Goal: Information Seeking & Learning: Learn about a topic

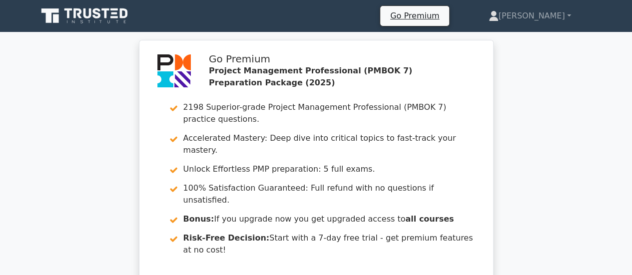
click at [101, 13] on icon at bounding box center [85, 15] width 96 height 19
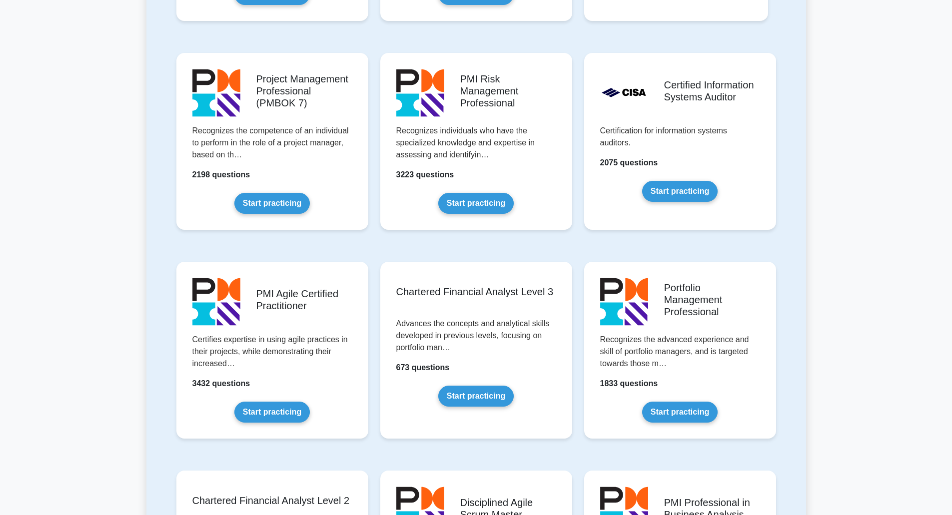
scroll to position [807, 0]
click at [435, 241] on div "PMI Risk Management Professional Recognizes individuals who have the specialize…" at bounding box center [476, 148] width 204 height 209
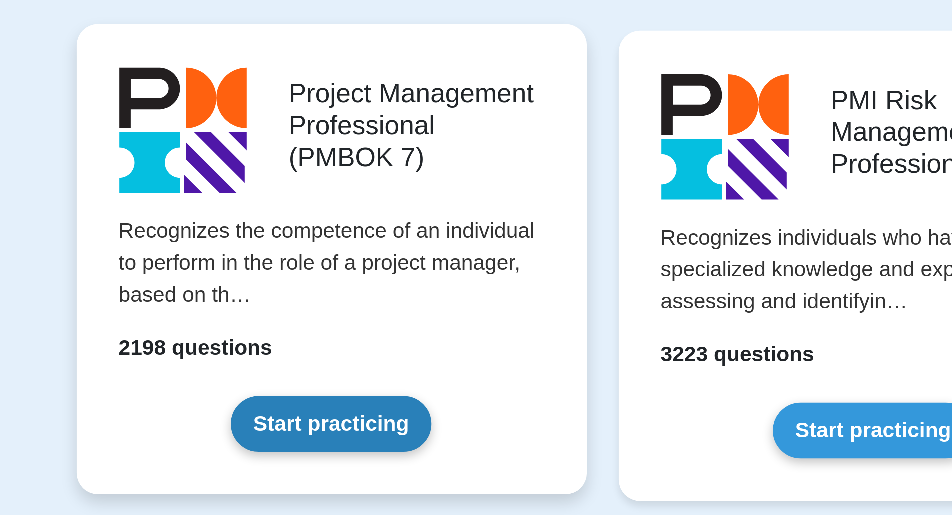
scroll to position [528, 0]
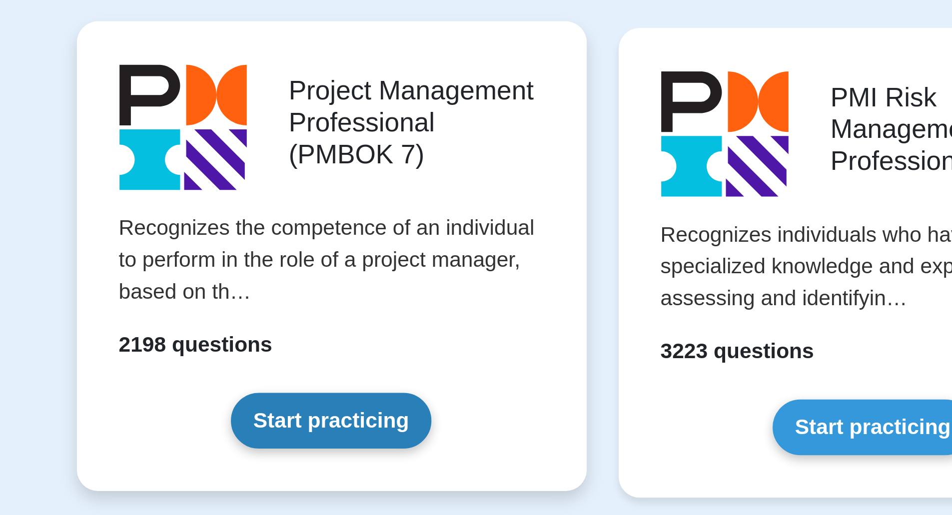
click at [280, 485] on link "Start practicing" at bounding box center [271, 479] width 75 height 21
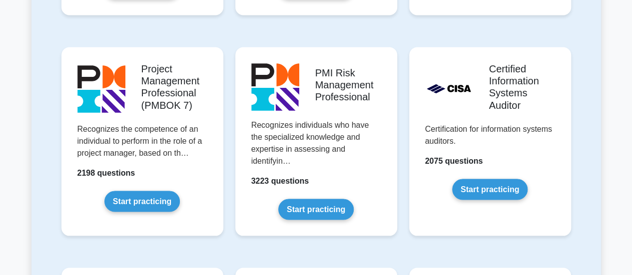
scroll to position [847, 0]
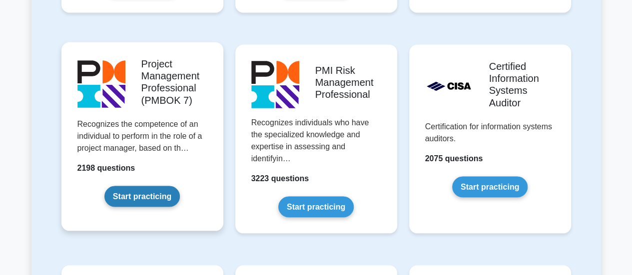
click at [169, 186] on link "Start practicing" at bounding box center [141, 196] width 75 height 21
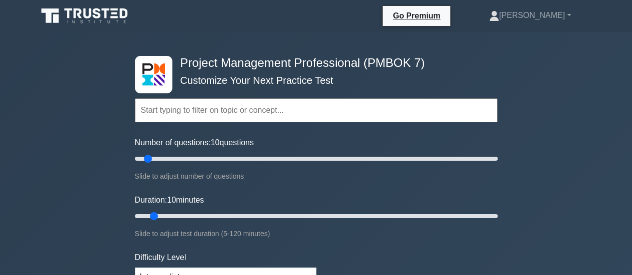
click at [76, 10] on icon at bounding box center [77, 13] width 8 height 10
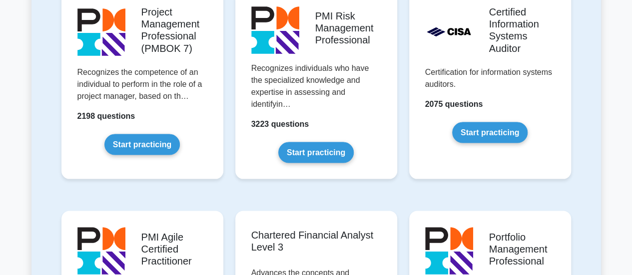
scroll to position [902, 0]
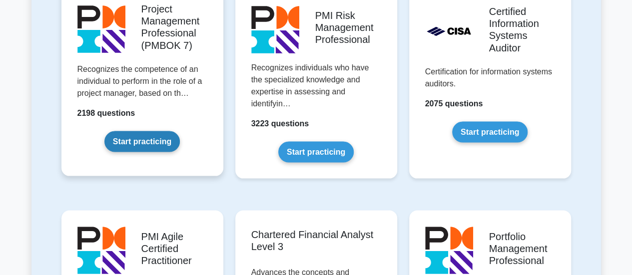
click at [125, 133] on link "Start practicing" at bounding box center [141, 141] width 75 height 21
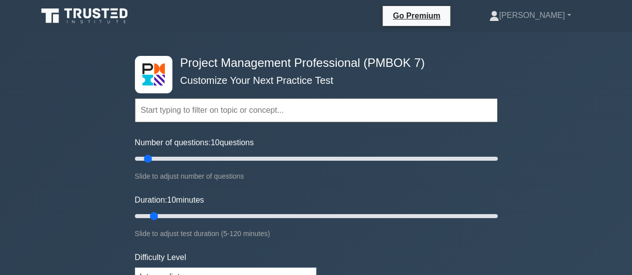
click at [94, 10] on icon at bounding box center [97, 13] width 8 height 10
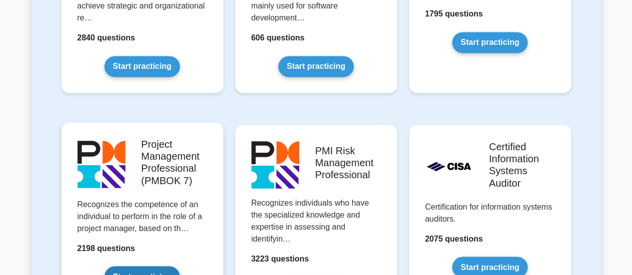
scroll to position [766, 0]
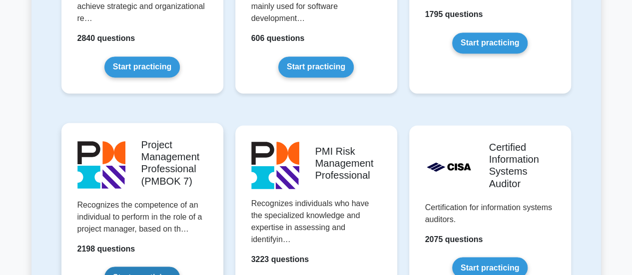
click at [180, 267] on link "Start practicing" at bounding box center [141, 277] width 75 height 21
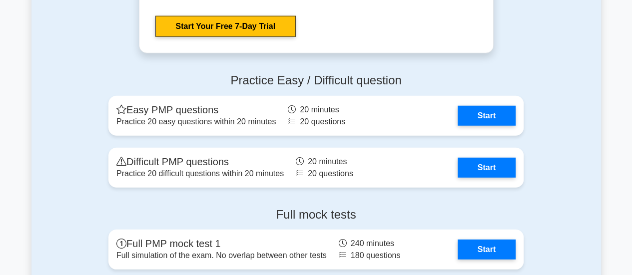
scroll to position [1285, 0]
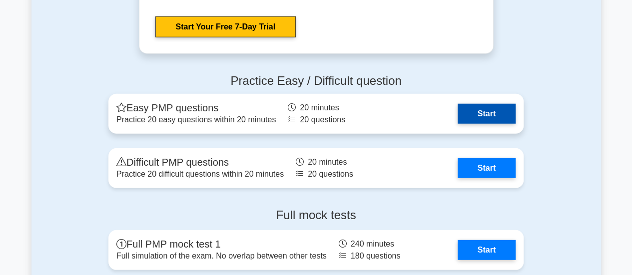
click at [458, 112] on link "Start" at bounding box center [487, 114] width 58 height 20
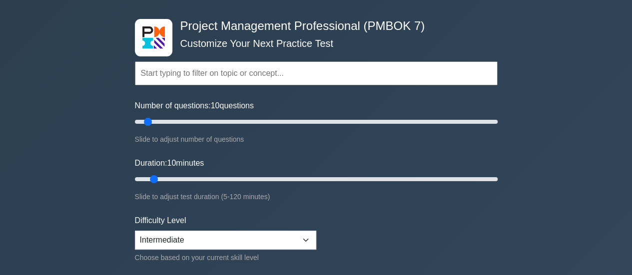
scroll to position [36, 0]
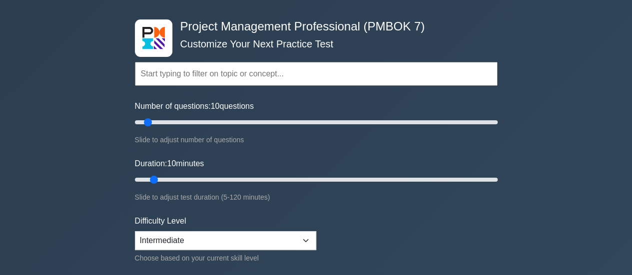
click at [234, 66] on input "text" at bounding box center [316, 74] width 363 height 24
click at [168, 117] on input "Number of questions: 20 questions" at bounding box center [316, 122] width 363 height 12
type input "30"
click at [186, 125] on input "Number of questions: 20 questions" at bounding box center [316, 122] width 363 height 12
click at [174, 177] on input "Duration: 10 minutes" at bounding box center [316, 180] width 363 height 12
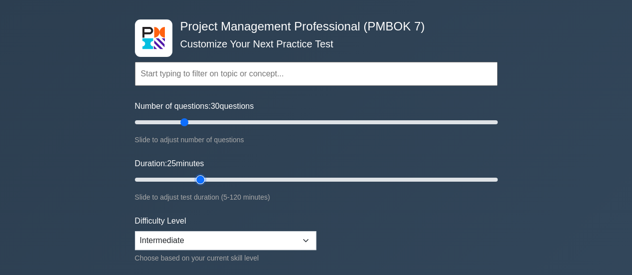
click at [199, 176] on input "Duration: 25 minutes" at bounding box center [316, 180] width 363 height 12
click at [215, 179] on input "Duration: 25 minutes" at bounding box center [316, 180] width 363 height 12
click at [225, 179] on input "Duration: 30 minutes" at bounding box center [316, 180] width 363 height 12
type input "40"
click at [243, 179] on input "Duration: 40 minutes" at bounding box center [316, 180] width 363 height 12
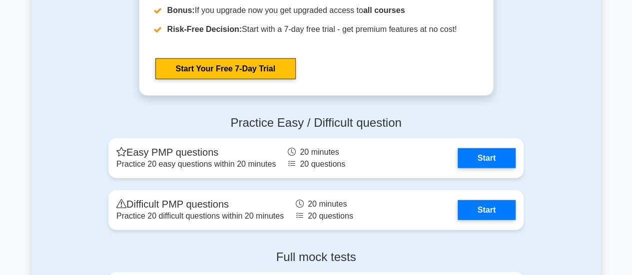
scroll to position [1252, 0]
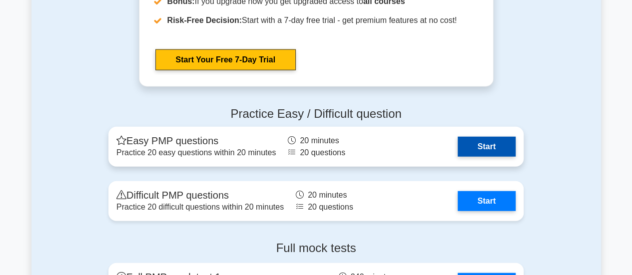
click at [480, 148] on link "Start" at bounding box center [487, 147] width 58 height 20
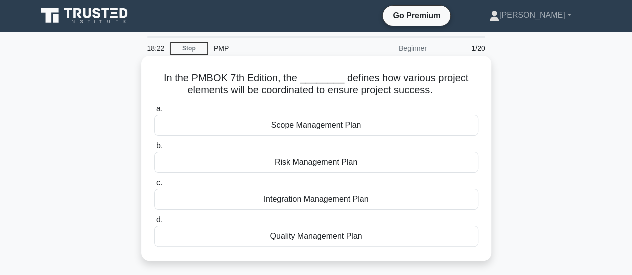
click at [354, 197] on div "Integration Management Plan" at bounding box center [316, 199] width 324 height 21
click at [154, 186] on input "c. Integration Management Plan" at bounding box center [154, 183] width 0 height 6
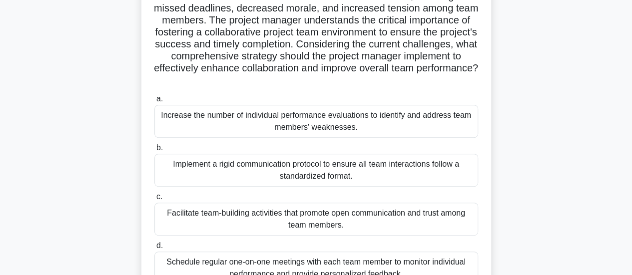
scroll to position [165, 0]
click at [340, 224] on div "Facilitate team-building activities that promote open communication and trust a…" at bounding box center [316, 219] width 324 height 33
click at [154, 201] on input "c. Facilitate team-building activities that promote open communication and trus…" at bounding box center [154, 197] width 0 height 6
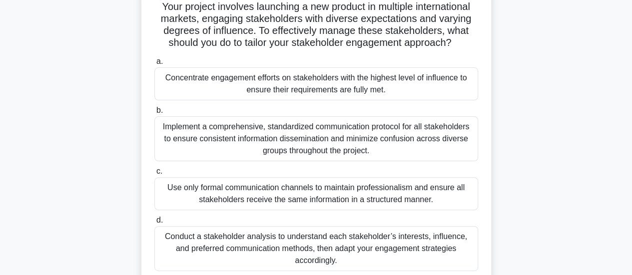
scroll to position [71, 0]
click at [368, 238] on div "Conduct a stakeholder analysis to understand each stakeholder’s interests, infl…" at bounding box center [316, 249] width 324 height 45
click at [154, 224] on input "d. Conduct a stakeholder analysis to understand each stakeholder’s interests, i…" at bounding box center [154, 221] width 0 height 6
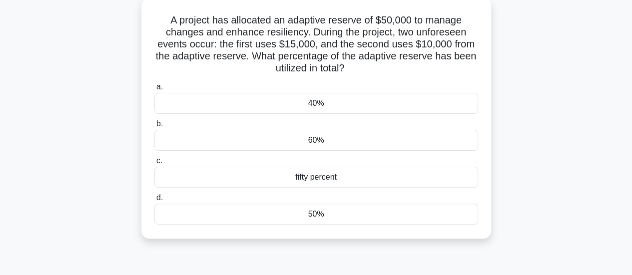
scroll to position [13, 0]
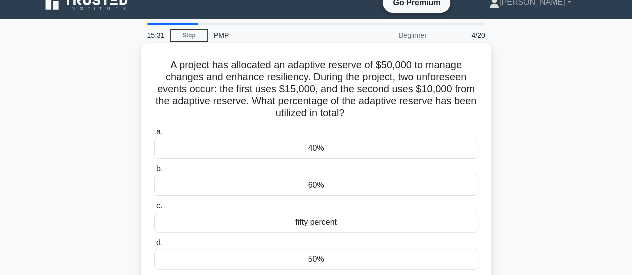
click at [328, 148] on div "40%" at bounding box center [316, 148] width 324 height 21
click at [154, 135] on input "a. 40%" at bounding box center [154, 132] width 0 height 6
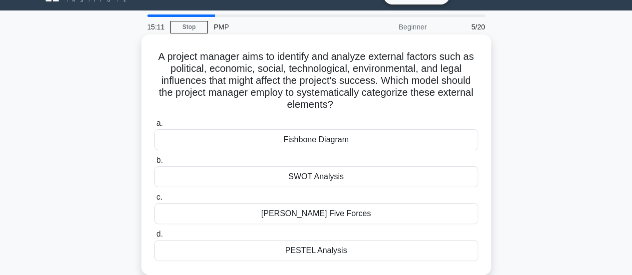
scroll to position [22, 0]
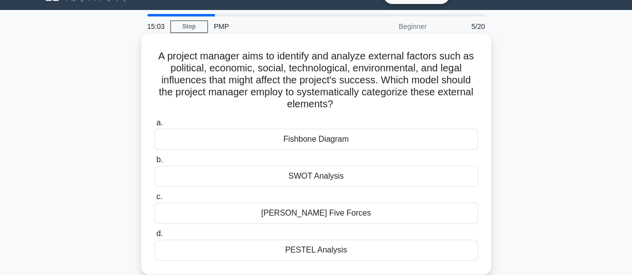
click at [342, 243] on div "PESTEL Analysis" at bounding box center [316, 250] width 324 height 21
click at [154, 237] on input "d. PESTEL Analysis" at bounding box center [154, 234] width 0 height 6
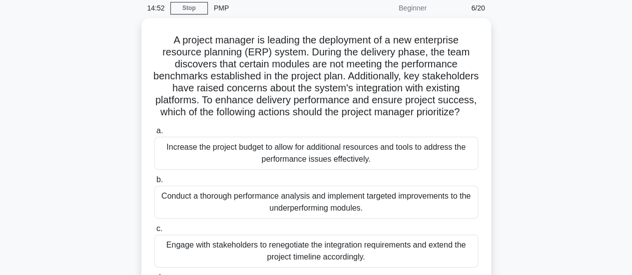
scroll to position [0, 0]
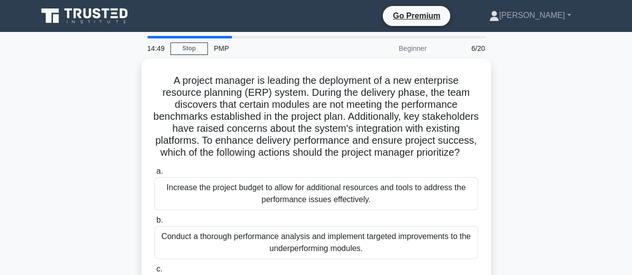
click at [478, 49] on div "6/20" at bounding box center [462, 48] width 58 height 20
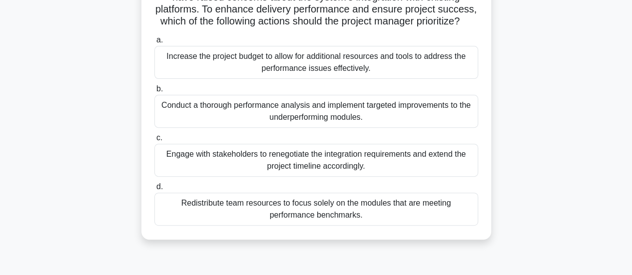
scroll to position [129, 0]
click at [371, 125] on div "Conduct a thorough performance analysis and implement targeted improvements to …" at bounding box center [316, 110] width 324 height 33
click at [154, 92] on input "b. Conduct a thorough performance analysis and implement targeted improvements …" at bounding box center [154, 88] width 0 height 6
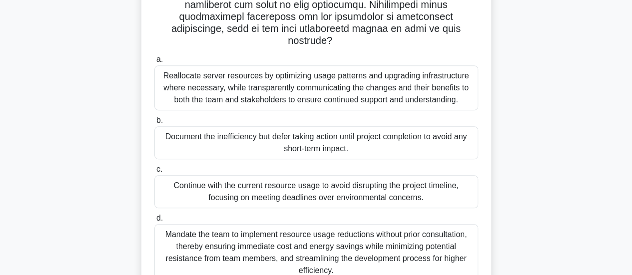
scroll to position [220, 0]
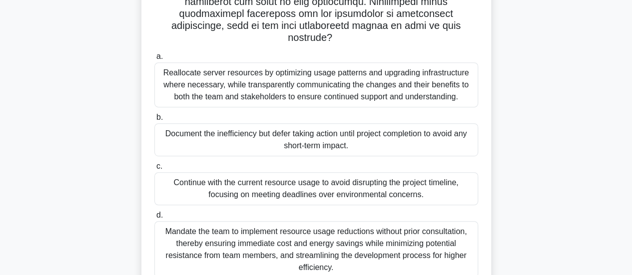
click at [343, 84] on div "Reallocate server resources by optimizing usage patterns and upgrading infrastr…" at bounding box center [316, 84] width 324 height 45
click at [154, 60] on input "a. Reallocate server resources by optimizing usage patterns and upgrading infra…" at bounding box center [154, 56] width 0 height 6
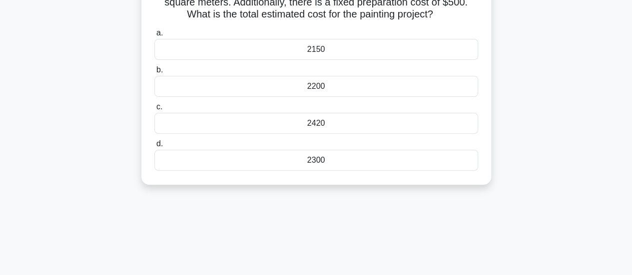
scroll to position [0, 0]
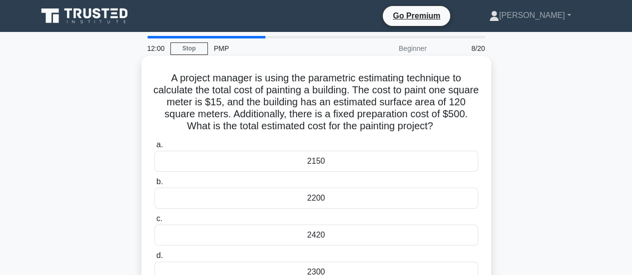
click at [345, 159] on div "2150" at bounding box center [316, 161] width 324 height 21
click at [154, 148] on input "a. 2150" at bounding box center [154, 145] width 0 height 6
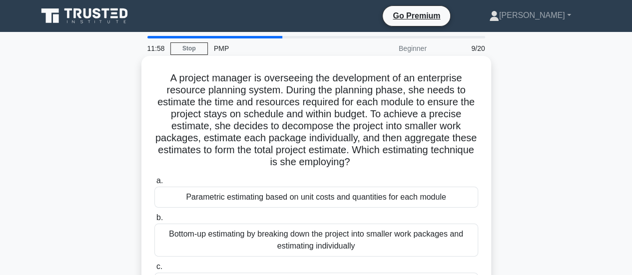
click at [352, 202] on div "Parametric estimating based on unit costs and quantities for each module" at bounding box center [316, 197] width 324 height 21
click at [154, 184] on input "a. Parametric estimating based on unit costs and quantities for each module" at bounding box center [154, 181] width 0 height 6
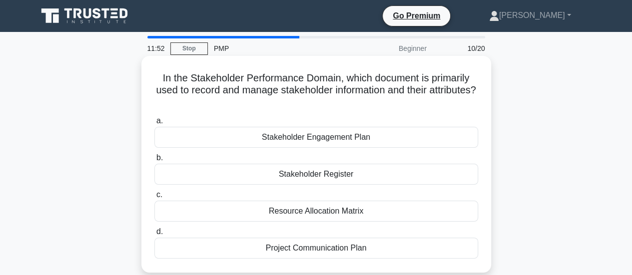
click at [340, 172] on div "Stakeholder Register" at bounding box center [316, 174] width 324 height 21
click at [154, 161] on input "b. Stakeholder Register" at bounding box center [154, 158] width 0 height 6
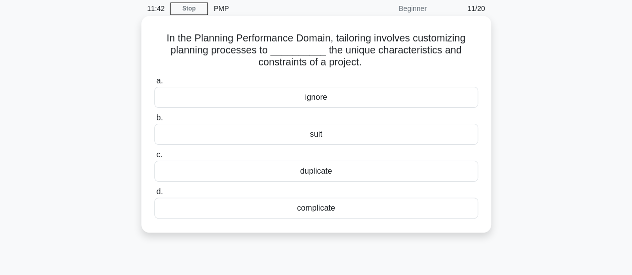
scroll to position [27, 0]
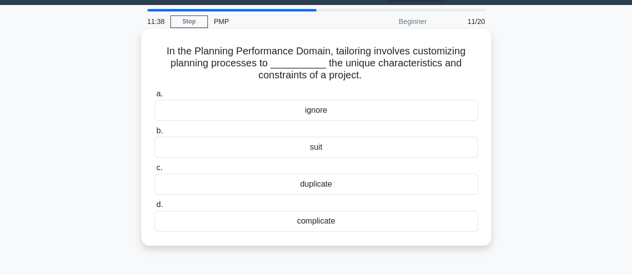
click at [323, 143] on div "suit" at bounding box center [316, 147] width 324 height 21
click at [154, 134] on input "b. suit" at bounding box center [154, 131] width 0 height 6
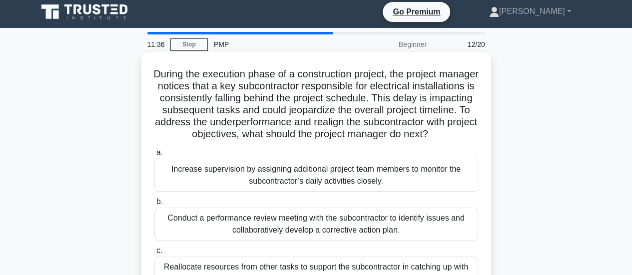
scroll to position [0, 0]
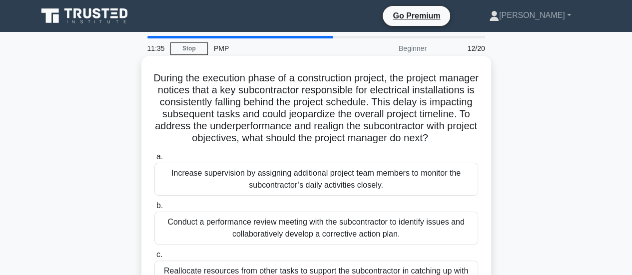
click at [340, 185] on div "Increase supervision by assigning additional project team members to monitor th…" at bounding box center [316, 179] width 324 height 33
click at [154, 160] on input "a. Increase supervision by assigning additional project team members to monitor…" at bounding box center [154, 157] width 0 height 6
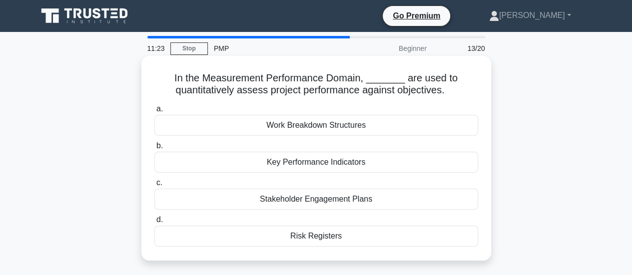
drag, startPoint x: 340, startPoint y: 185, endPoint x: 347, endPoint y: 125, distance: 60.4
click at [347, 125] on div "a. Work Breakdown Structures b. Key Performance Indicators c. d." at bounding box center [316, 175] width 336 height 148
click at [347, 125] on div "Work Breakdown Structures" at bounding box center [316, 125] width 324 height 21
click at [154, 112] on input "a. Work Breakdown Structures" at bounding box center [154, 109] width 0 height 6
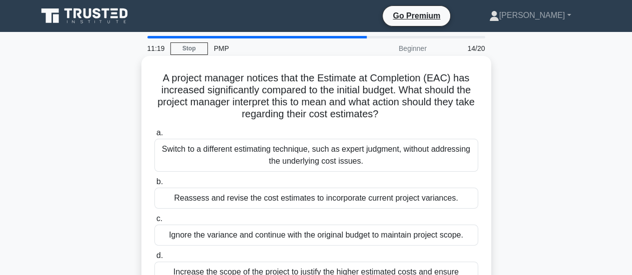
click at [358, 161] on div "Switch to a different estimating technique, such as expert judgment, without ad…" at bounding box center [316, 155] width 324 height 33
click at [154, 136] on input "a. Switch to a different estimating technique, such as expert judgment, without…" at bounding box center [154, 133] width 0 height 6
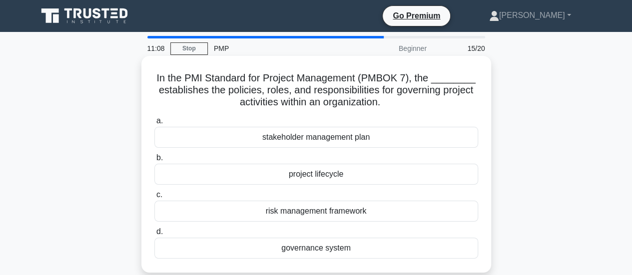
click at [363, 251] on div "governance system" at bounding box center [316, 248] width 324 height 21
click at [154, 235] on input "d. governance system" at bounding box center [154, 232] width 0 height 6
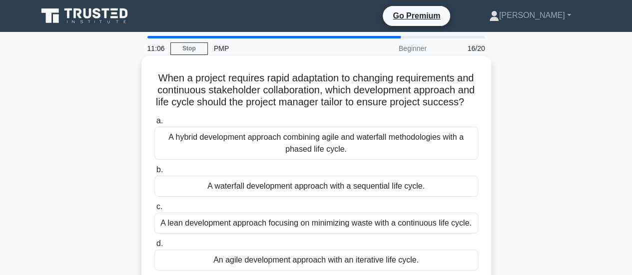
click at [354, 159] on div "A hybrid development approach combining agile and waterfall methodologies with …" at bounding box center [316, 143] width 324 height 33
click at [154, 124] on input "a. A hybrid development approach combining agile and waterfall methodologies wi…" at bounding box center [154, 121] width 0 height 6
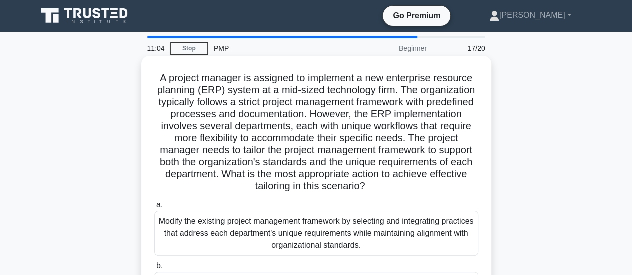
click at [351, 223] on div "Modify the existing project management framework by selecting and integrating p…" at bounding box center [316, 233] width 324 height 45
click at [154, 208] on input "a. Modify the existing project management framework by selecting and integratin…" at bounding box center [154, 205] width 0 height 6
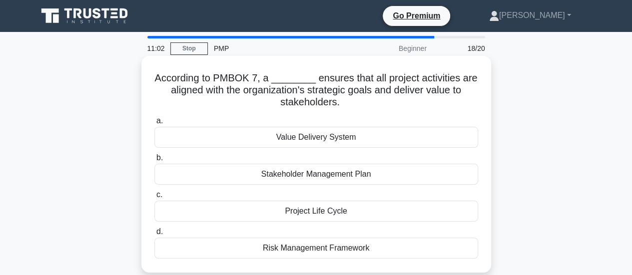
click at [350, 141] on div "Value Delivery System" at bounding box center [316, 137] width 324 height 21
click at [154, 124] on input "a. Value Delivery System" at bounding box center [154, 121] width 0 height 6
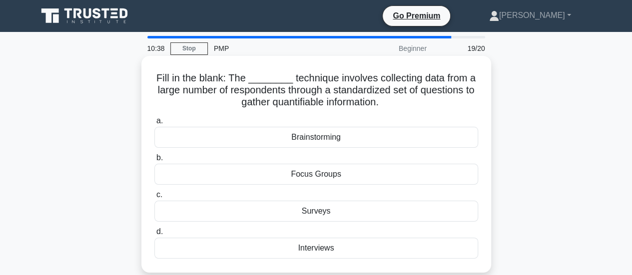
click at [339, 247] on div "Interviews" at bounding box center [316, 248] width 324 height 21
click at [154, 235] on input "d. Interviews" at bounding box center [154, 232] width 0 height 6
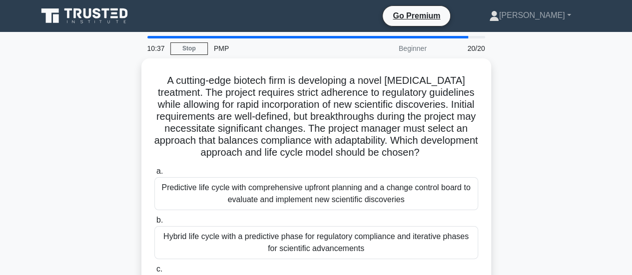
scroll to position [110, 0]
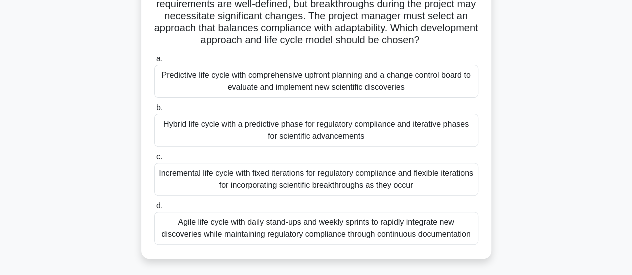
click at [334, 191] on div "Incremental life cycle with fixed iterations for regulatory compliance and flex…" at bounding box center [316, 179] width 324 height 33
click at [154, 160] on input "c. Incremental life cycle with fixed iterations for regulatory compliance and f…" at bounding box center [154, 157] width 0 height 6
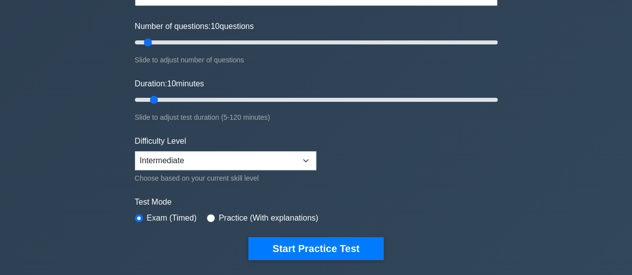
scroll to position [116, 0]
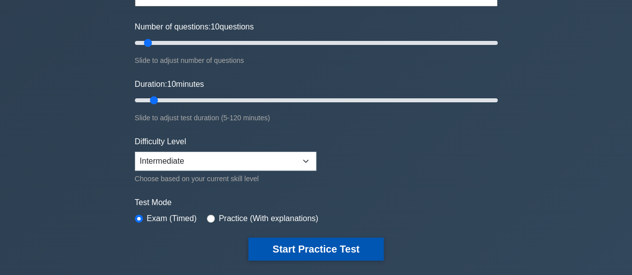
click at [319, 250] on button "Start Practice Test" at bounding box center [315, 249] width 135 height 23
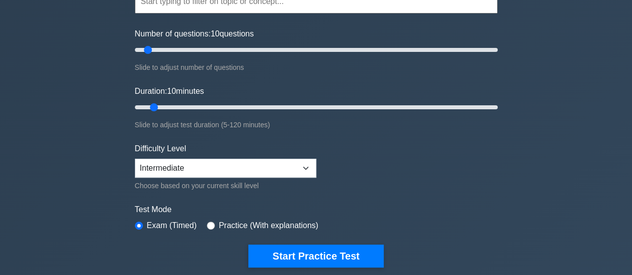
scroll to position [116, 0]
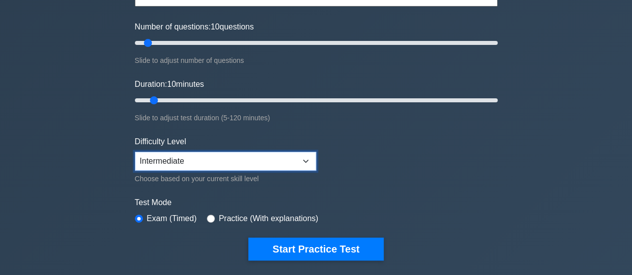
click at [239, 159] on select "Beginner Intermediate Expert" at bounding box center [225, 161] width 181 height 19
select select "beginner"
click at [135, 152] on select "Beginner Intermediate Expert" at bounding box center [225, 161] width 181 height 19
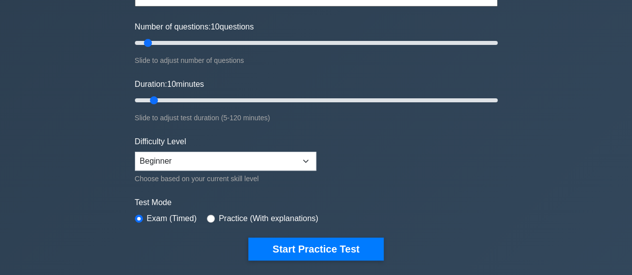
click at [320, 259] on div "Project Management Professional Customize Your Next Practice Test Topics Scope …" at bounding box center [316, 100] width 375 height 369
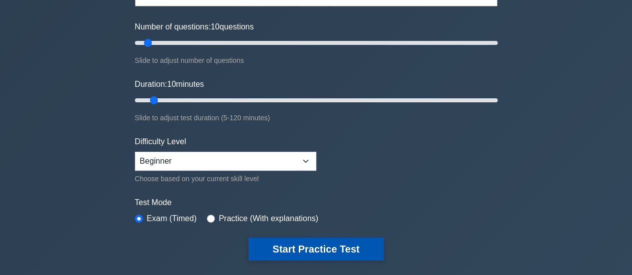
click at [325, 252] on button "Start Practice Test" at bounding box center [315, 249] width 135 height 23
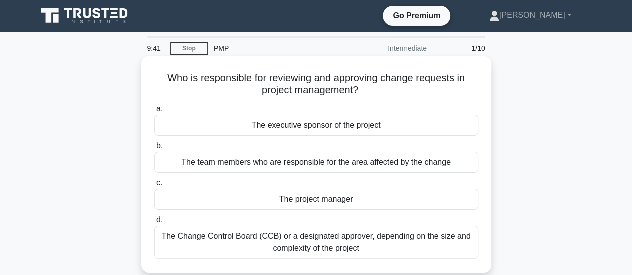
click at [362, 124] on div "The executive sponsor of the project" at bounding box center [316, 125] width 324 height 21
click at [154, 112] on input "a. The executive sponsor of the project" at bounding box center [154, 109] width 0 height 6
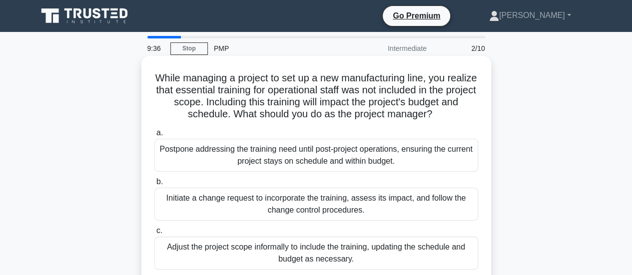
click at [351, 152] on div "Postpone addressing the training need until post-project operations, ensuring t…" at bounding box center [316, 155] width 324 height 33
click at [154, 136] on input "a. Postpone addressing the training need until post-project operations, ensurin…" at bounding box center [154, 133] width 0 height 6
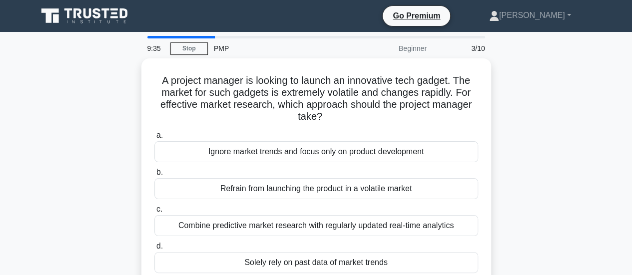
click at [351, 152] on div "Ignore market trends and focus only on product development" at bounding box center [316, 151] width 324 height 21
click at [154, 139] on input "a. Ignore market trends and focus only on product development" at bounding box center [154, 135] width 0 height 6
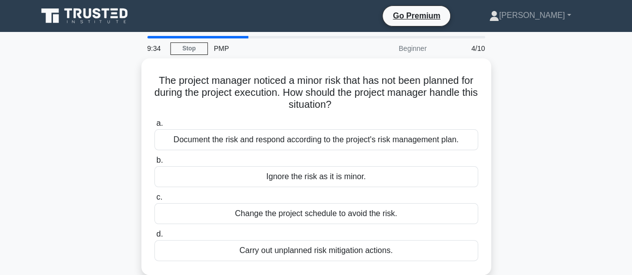
click at [351, 154] on label "b. Ignore the risk as it is minor." at bounding box center [316, 170] width 324 height 33
click at [154, 157] on input "b. Ignore the risk as it is minor." at bounding box center [154, 160] width 0 height 6
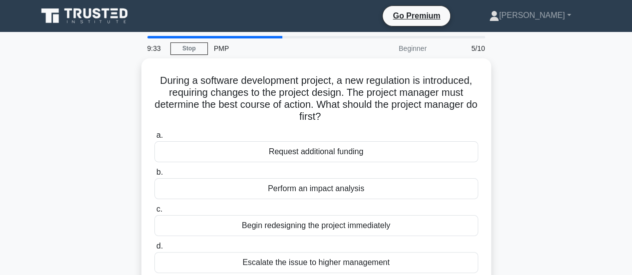
click at [351, 152] on div "Request additional funding" at bounding box center [316, 151] width 324 height 21
click at [154, 139] on input "a. Request additional funding" at bounding box center [154, 135] width 0 height 6
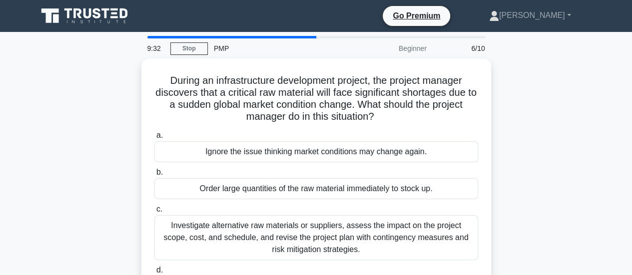
click at [351, 152] on div "Ignore the issue thinking market conditions may change again." at bounding box center [316, 151] width 324 height 21
click at [154, 139] on input "a. Ignore the issue thinking market conditions may change again." at bounding box center [154, 135] width 0 height 6
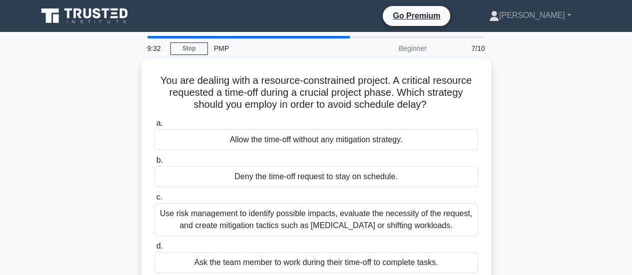
click at [351, 152] on div "a. Allow the time-off without any mitigation strategy. b. Deny the time-off req…" at bounding box center [316, 195] width 336 height 160
click at [351, 154] on label "b. Deny the time-off request to stay on schedule." at bounding box center [316, 170] width 324 height 33
click at [154, 157] on input "b. Deny the time-off request to stay on schedule." at bounding box center [154, 160] width 0 height 6
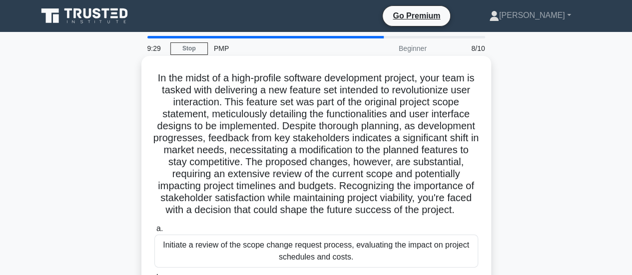
click at [351, 261] on div "Initiate a review of the scope change request process, evaluating the impact on…" at bounding box center [316, 251] width 324 height 33
click at [154, 232] on input "a. Initiate a review of the scope change request process, evaluating the impact…" at bounding box center [154, 229] width 0 height 6
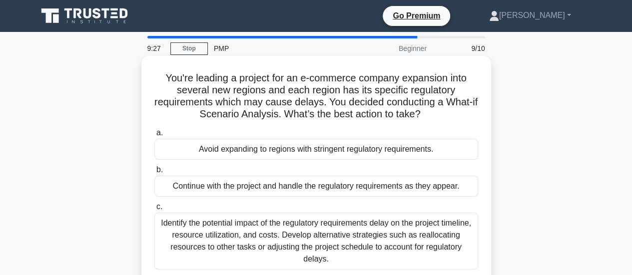
click at [354, 184] on div "Continue with the project and handle the regulatory requirements as they appear." at bounding box center [316, 186] width 324 height 21
click at [154, 173] on input "b. Continue with the project and handle the regulatory requirements as they app…" at bounding box center [154, 170] width 0 height 6
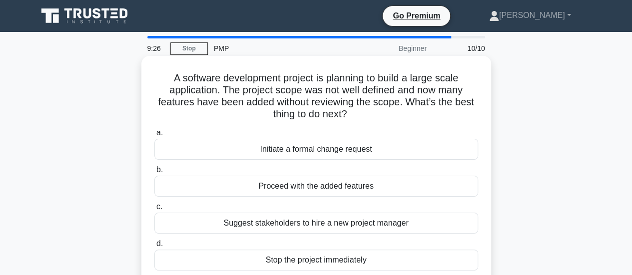
click at [356, 150] on div "Initiate a formal change request" at bounding box center [316, 149] width 324 height 21
click at [154, 136] on input "a. Initiate a formal change request" at bounding box center [154, 133] width 0 height 6
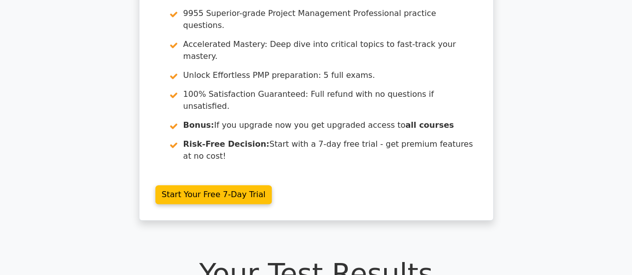
scroll to position [103, 0]
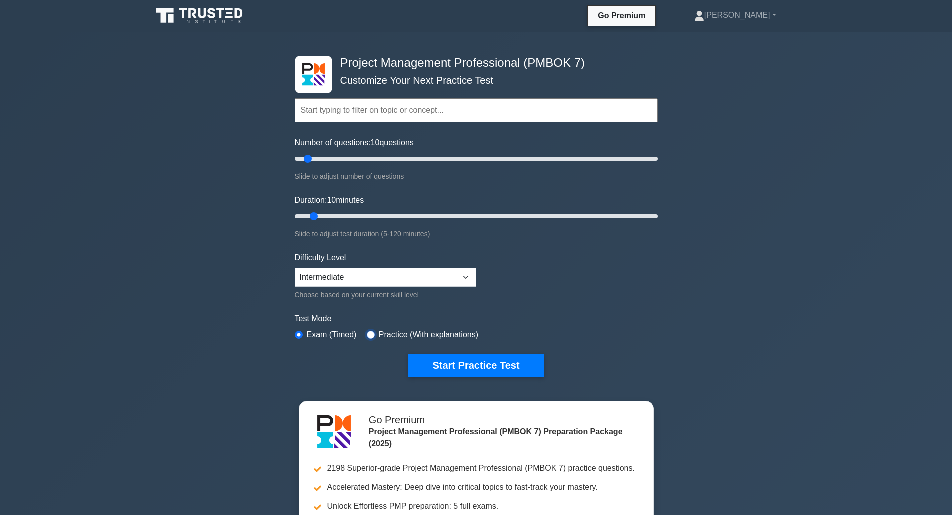
click at [369, 331] on input "radio" at bounding box center [371, 335] width 8 height 8
radio input "true"
click at [426, 274] on select "Beginner Intermediate Expert" at bounding box center [385, 277] width 181 height 19
select select "beginner"
click at [295, 268] on select "Beginner Intermediate Expert" at bounding box center [385, 277] width 181 height 19
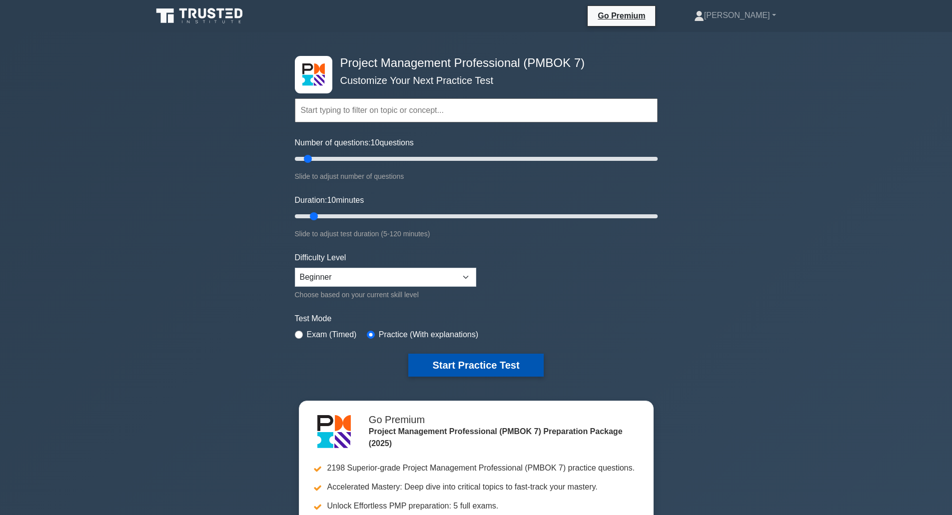
click at [462, 364] on button "Start Practice Test" at bounding box center [475, 365] width 135 height 23
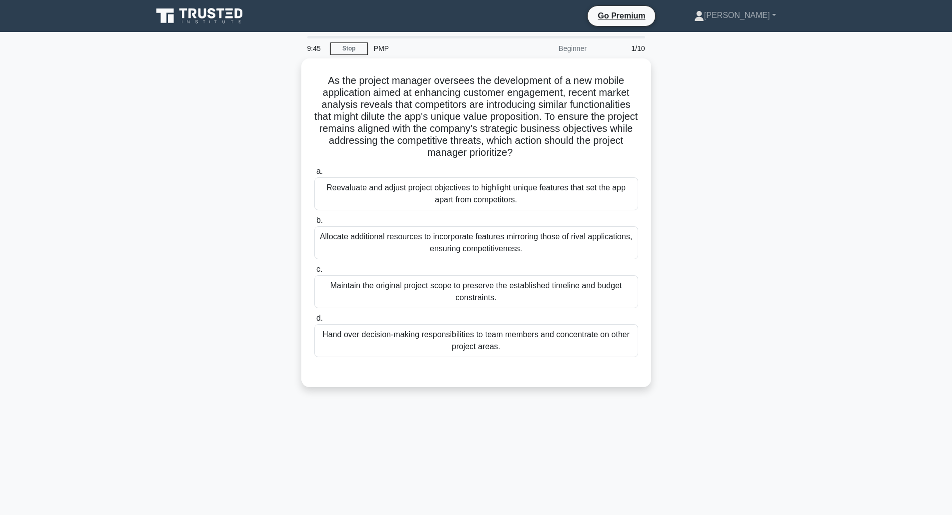
click at [188, 17] on icon at bounding box center [200, 15] width 96 height 19
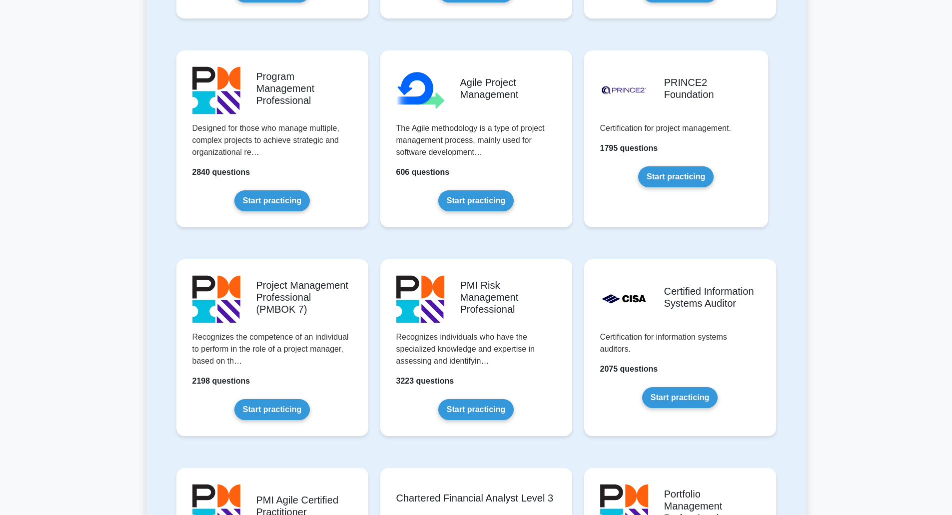
scroll to position [600, 0]
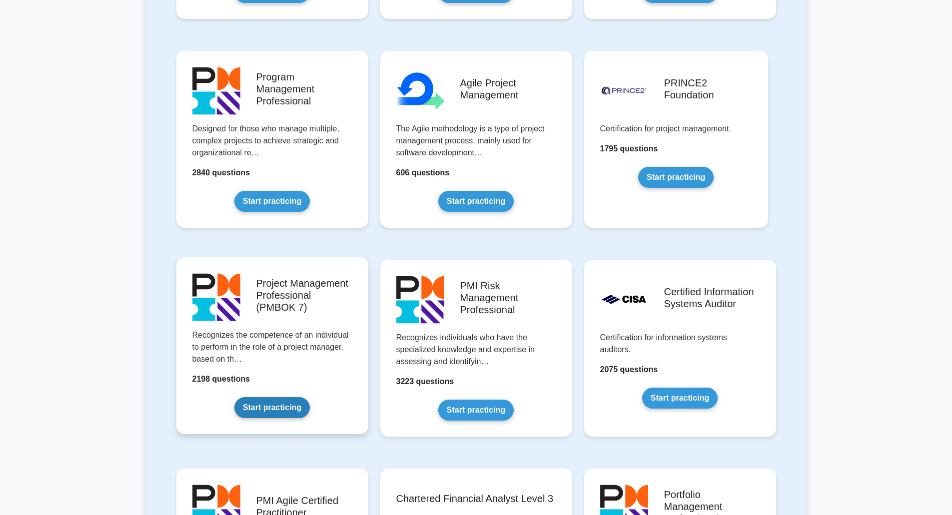
click at [272, 410] on link "Start practicing" at bounding box center [271, 407] width 75 height 21
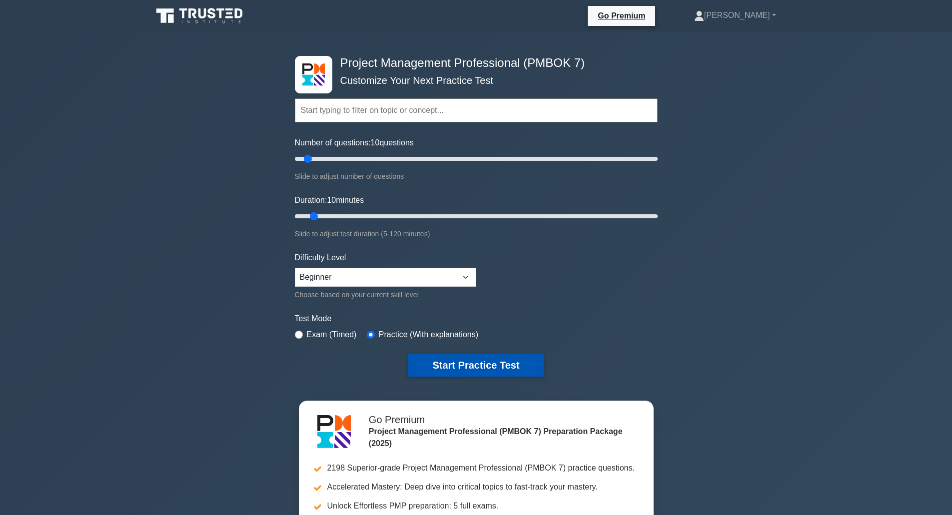
click at [461, 364] on button "Start Practice Test" at bounding box center [475, 365] width 135 height 23
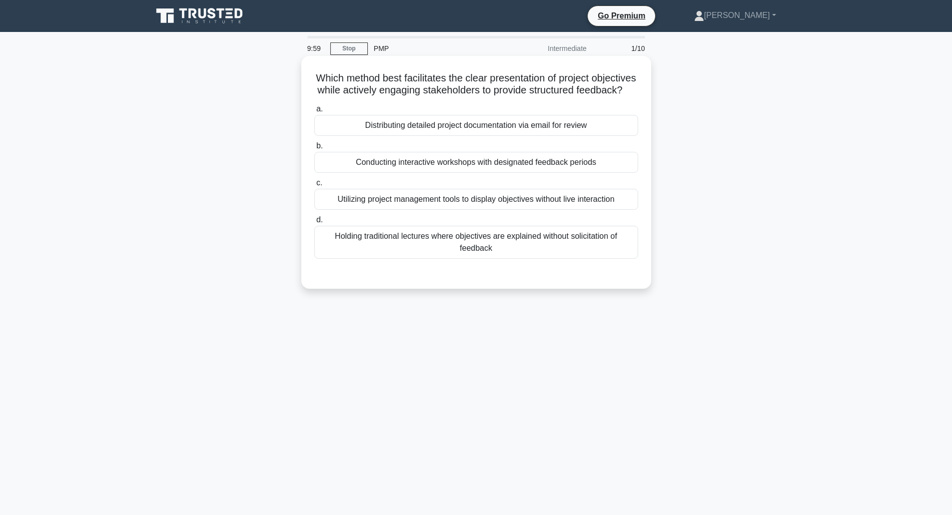
click at [436, 136] on div "Distributing detailed project documentation via email for review" at bounding box center [476, 125] width 324 height 21
click at [314, 112] on input "a. Distributing detailed project documentation via email for review" at bounding box center [314, 109] width 0 height 6
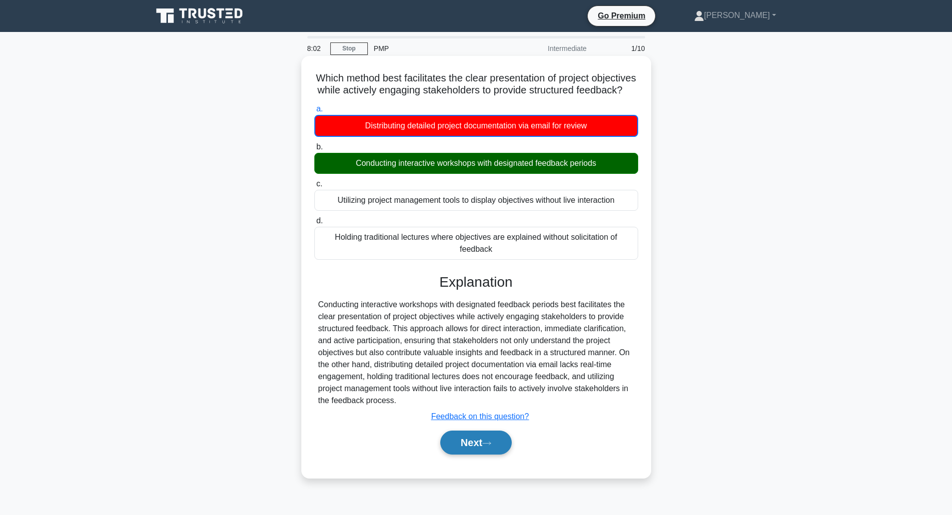
click at [485, 455] on button "Next" at bounding box center [475, 443] width 71 height 24
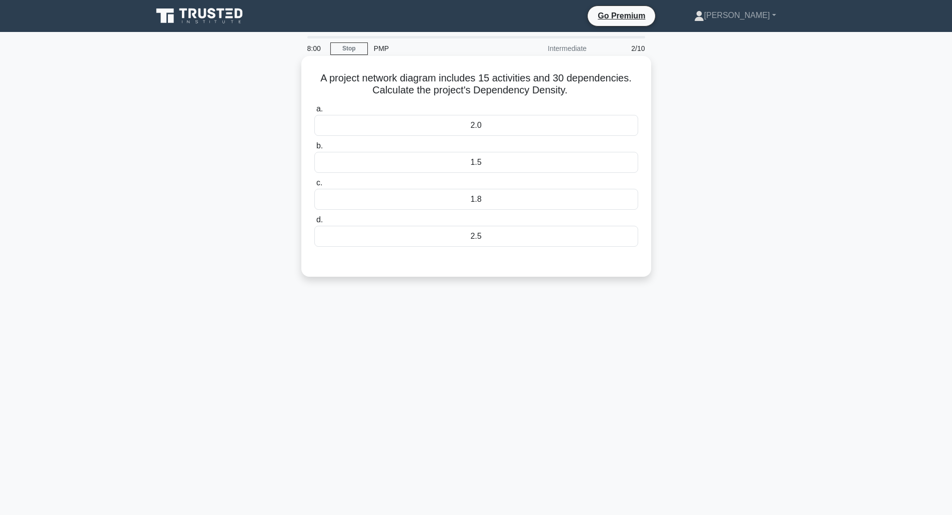
click at [463, 156] on div "1.5" at bounding box center [476, 162] width 324 height 21
click at [314, 149] on input "b. 1.5" at bounding box center [314, 146] width 0 height 6
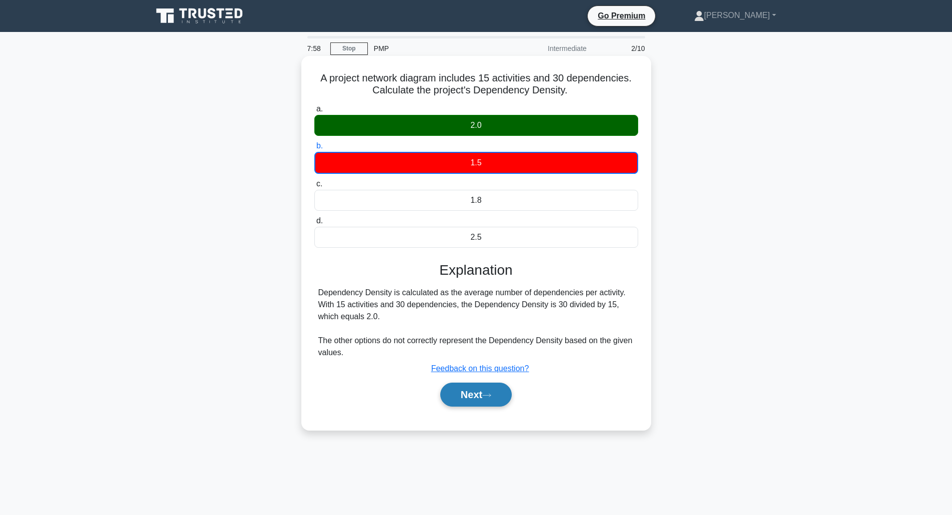
click at [491, 395] on icon at bounding box center [486, 395] width 9 height 5
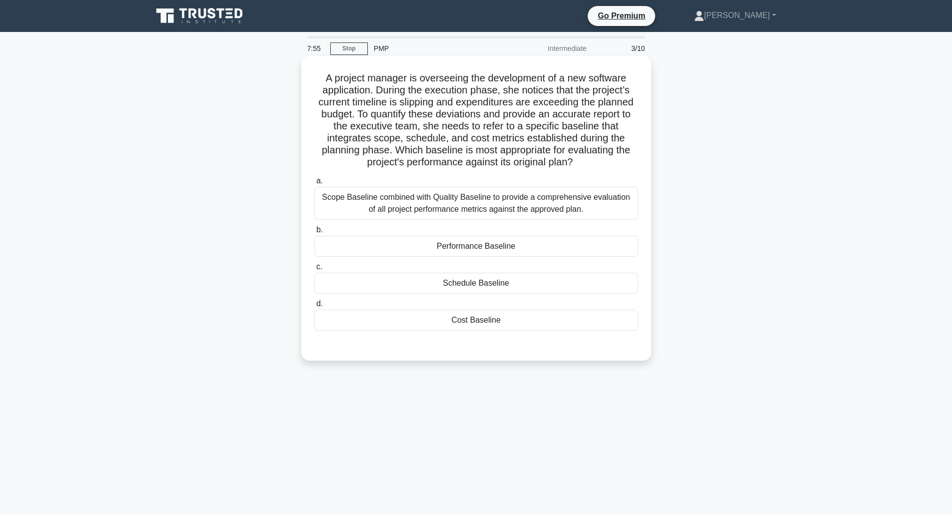
click at [492, 282] on div "Schedule Baseline" at bounding box center [476, 283] width 324 height 21
click at [314, 270] on input "c. Schedule Baseline" at bounding box center [314, 267] width 0 height 6
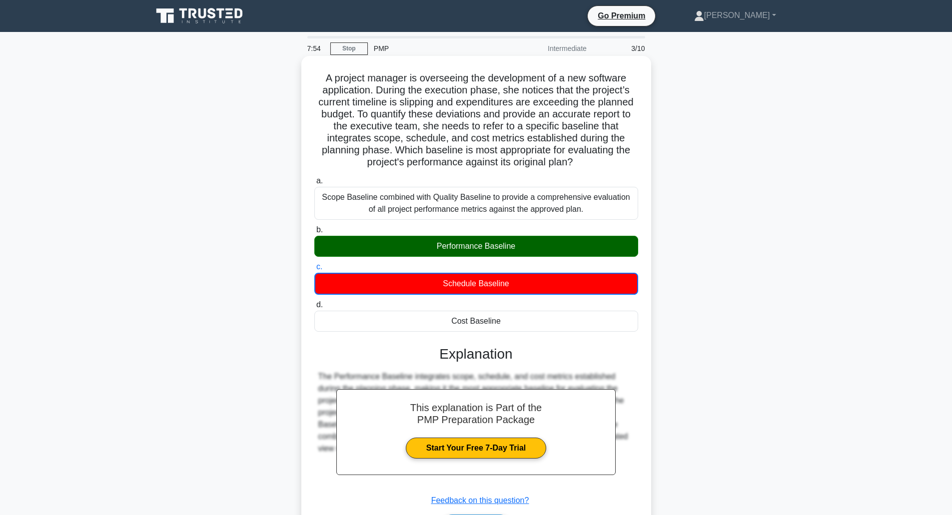
scroll to position [66, 0]
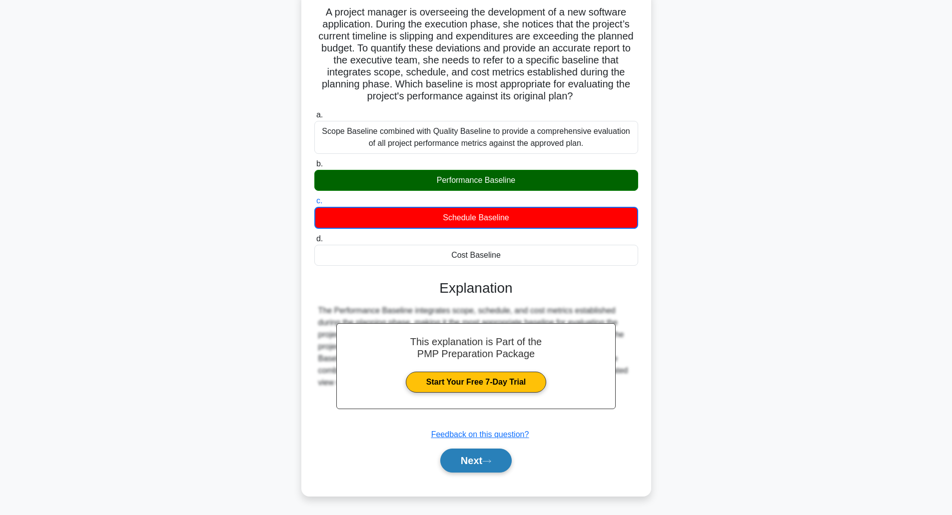
click at [494, 457] on button "Next" at bounding box center [475, 461] width 71 height 24
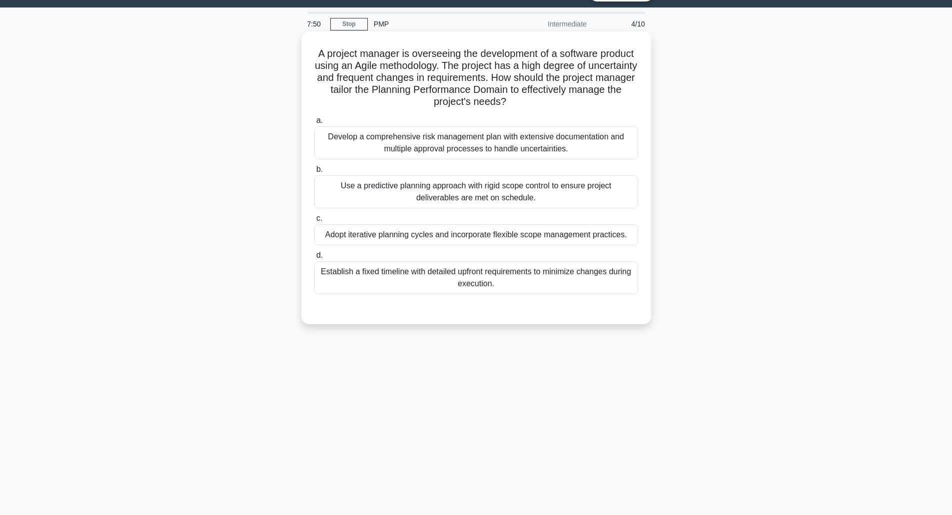
click at [475, 273] on div "Establish a fixed timeline with detailed upfront requirements to minimize chang…" at bounding box center [476, 277] width 324 height 33
click at [314, 259] on input "d. Establish a fixed timeline with detailed upfront requirements to minimize ch…" at bounding box center [314, 255] width 0 height 6
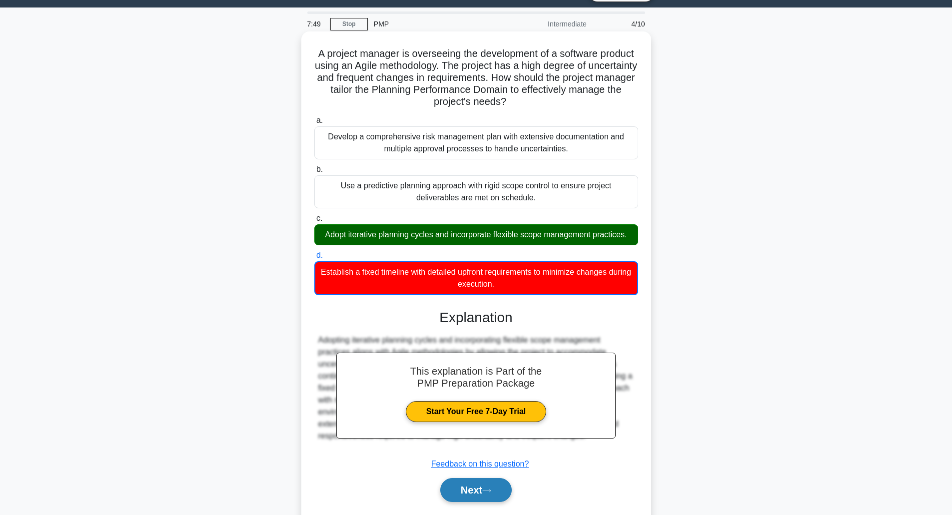
click at [474, 494] on button "Next" at bounding box center [475, 490] width 71 height 24
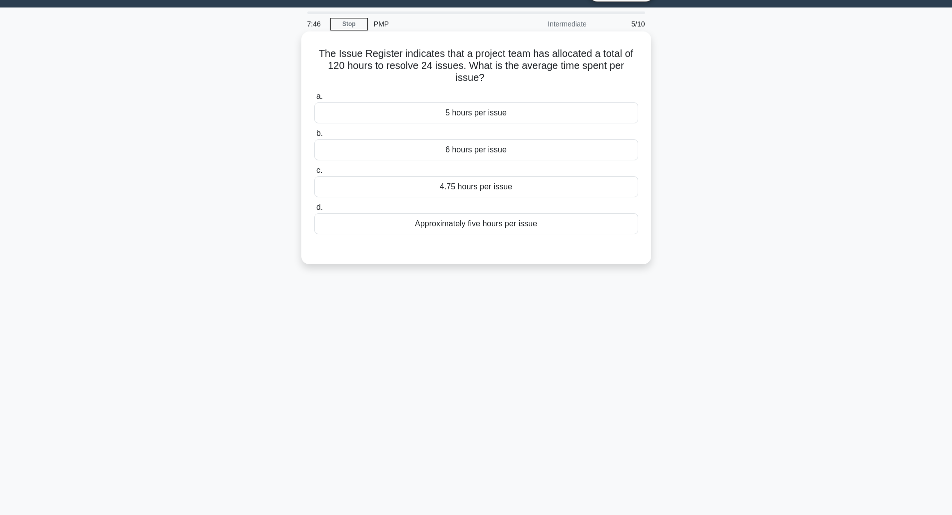
click at [453, 223] on div "Approximately five hours per issue" at bounding box center [476, 223] width 324 height 21
click at [314, 211] on input "d. Approximately five hours per issue" at bounding box center [314, 207] width 0 height 6
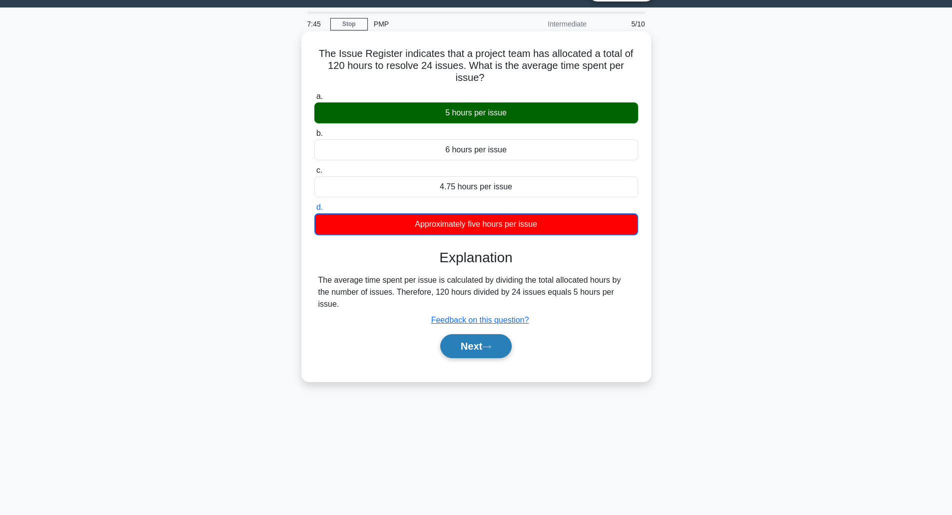
click at [480, 334] on button "Next" at bounding box center [475, 346] width 71 height 24
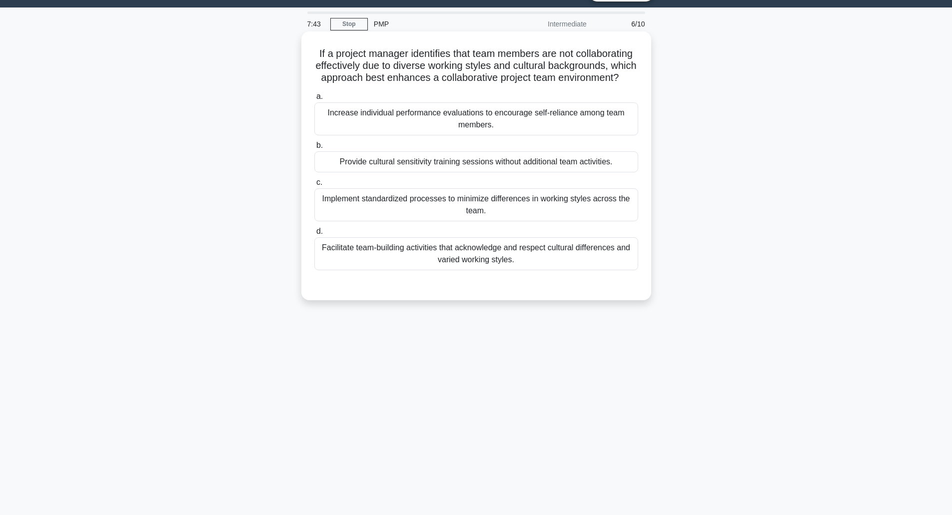
click at [477, 269] on div "Facilitate team-building activities that acknowledge and respect cultural diffe…" at bounding box center [476, 253] width 324 height 33
click at [314, 235] on input "d. Facilitate team-building activities that acknowledge and respect cultural di…" at bounding box center [314, 231] width 0 height 6
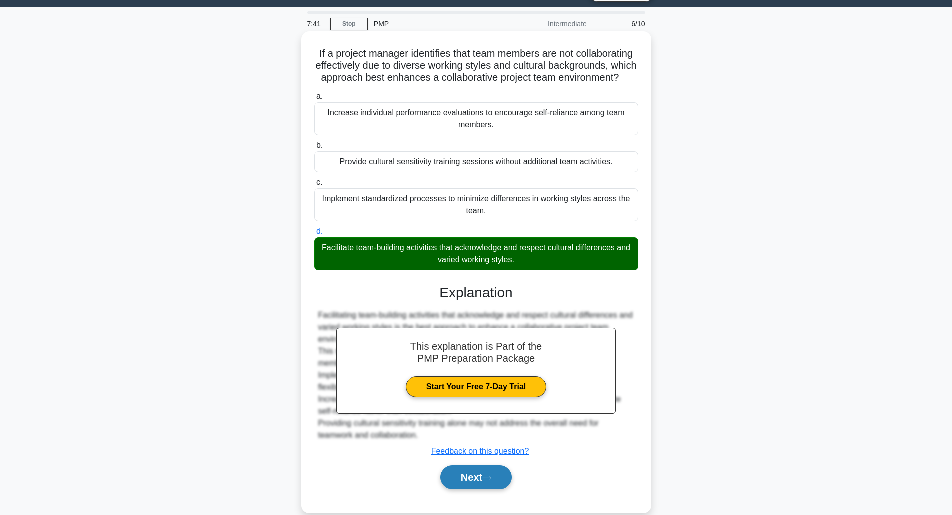
click at [499, 489] on button "Next" at bounding box center [475, 477] width 71 height 24
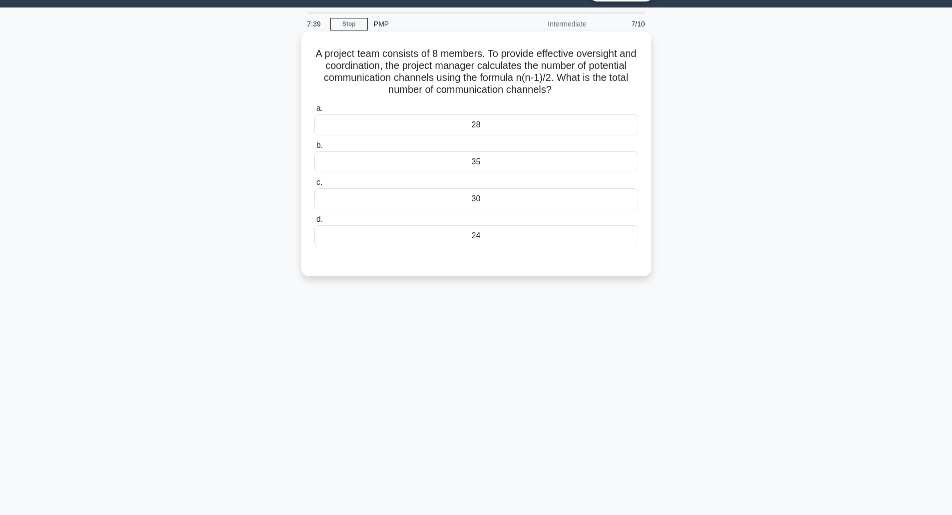
click at [490, 239] on div "24" at bounding box center [476, 235] width 324 height 21
click at [314, 223] on input "d. 24" at bounding box center [314, 219] width 0 height 6
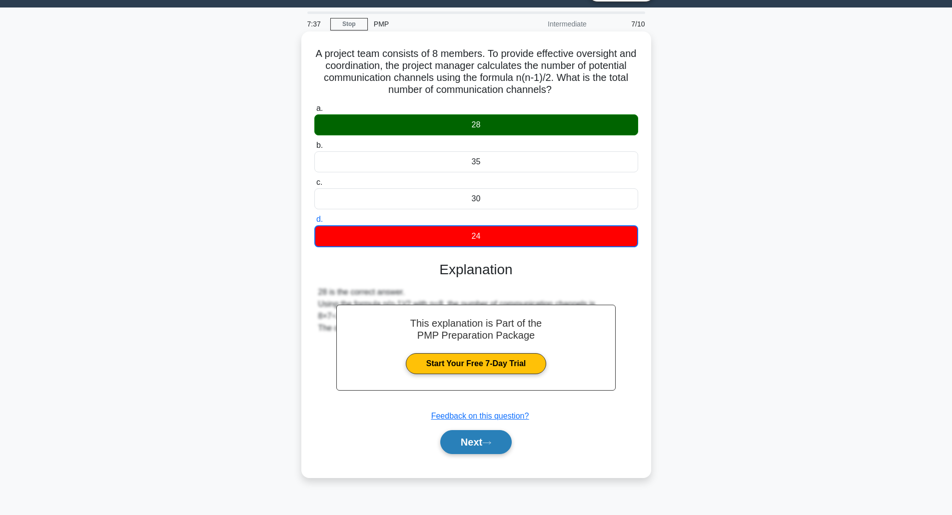
click at [477, 440] on button "Next" at bounding box center [475, 442] width 71 height 24
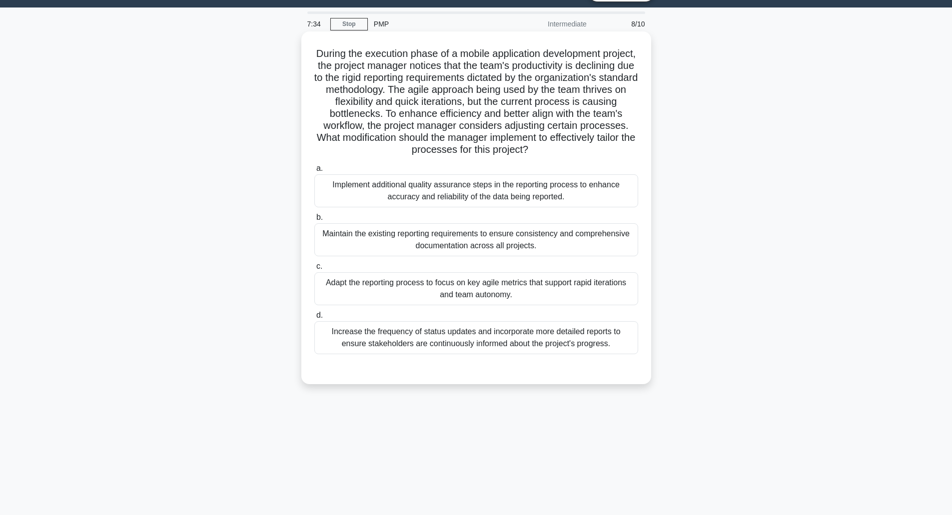
click at [474, 283] on div "Adapt the reporting process to focus on key agile metrics that support rapid it…" at bounding box center [476, 288] width 324 height 33
click at [314, 270] on input "c. Adapt the reporting process to focus on key agile metrics that support rapid…" at bounding box center [314, 266] width 0 height 6
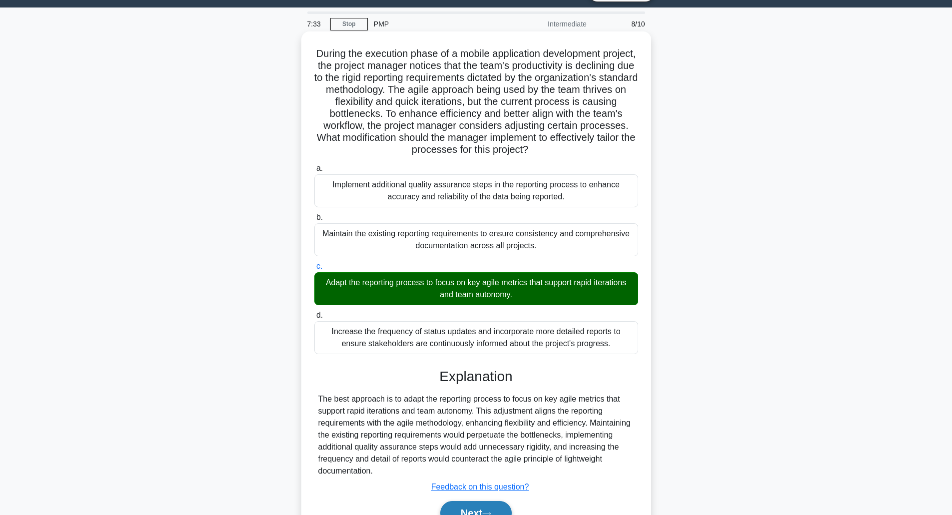
click at [476, 511] on button "Next" at bounding box center [475, 513] width 71 height 24
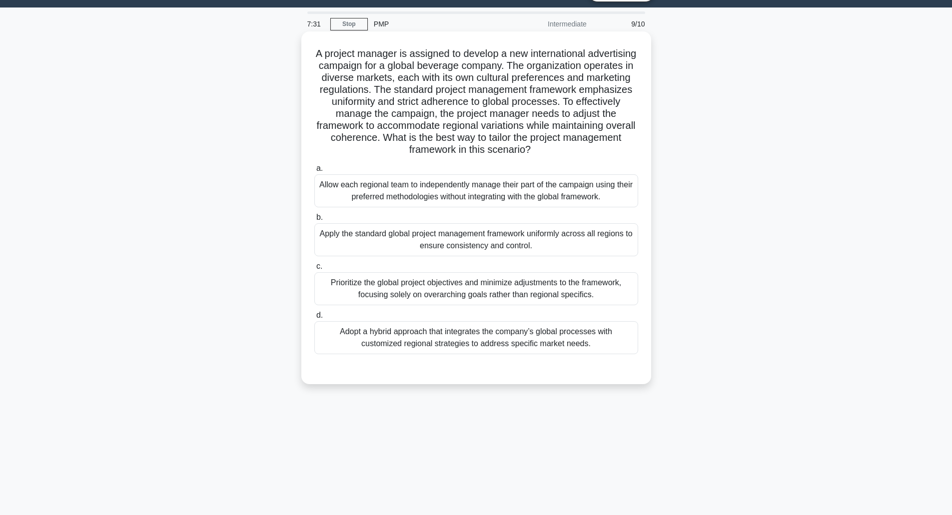
click at [472, 333] on div "Adopt a hybrid approach that integrates the company’s global processes with cus…" at bounding box center [476, 337] width 324 height 33
click at [314, 319] on input "d. Adopt a hybrid approach that integrates the company’s global processes with …" at bounding box center [314, 315] width 0 height 6
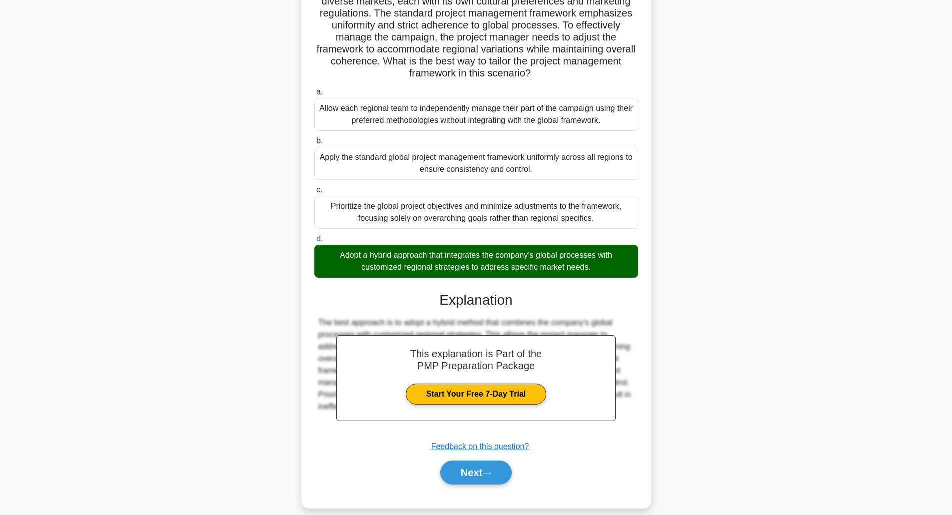
scroll to position [113, 0]
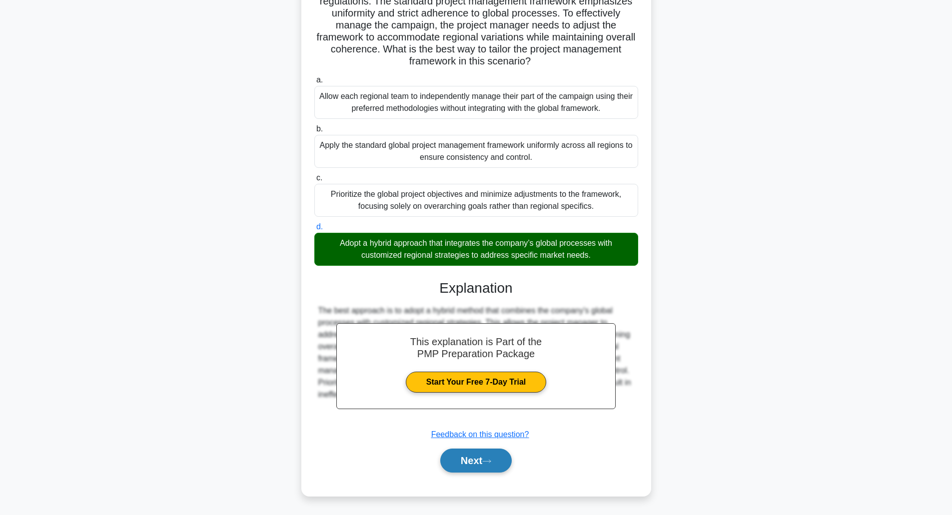
click at [461, 461] on button "Next" at bounding box center [475, 461] width 71 height 24
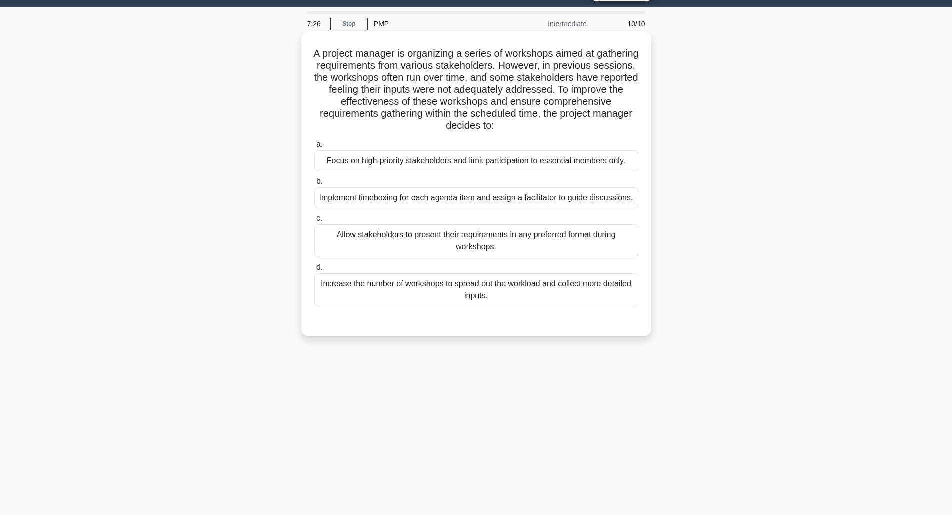
click at [477, 305] on div "Increase the number of workshops to spread out the workload and collect more de…" at bounding box center [476, 289] width 324 height 33
click at [314, 271] on input "d. Increase the number of workshops to spread out the workload and collect more…" at bounding box center [314, 267] width 0 height 6
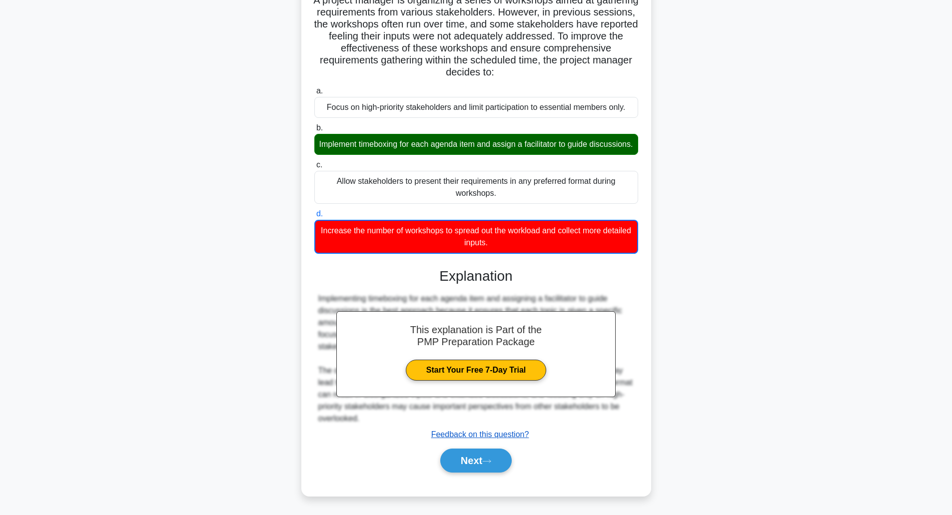
scroll to position [90, 0]
click at [476, 465] on button "Next" at bounding box center [475, 461] width 71 height 24
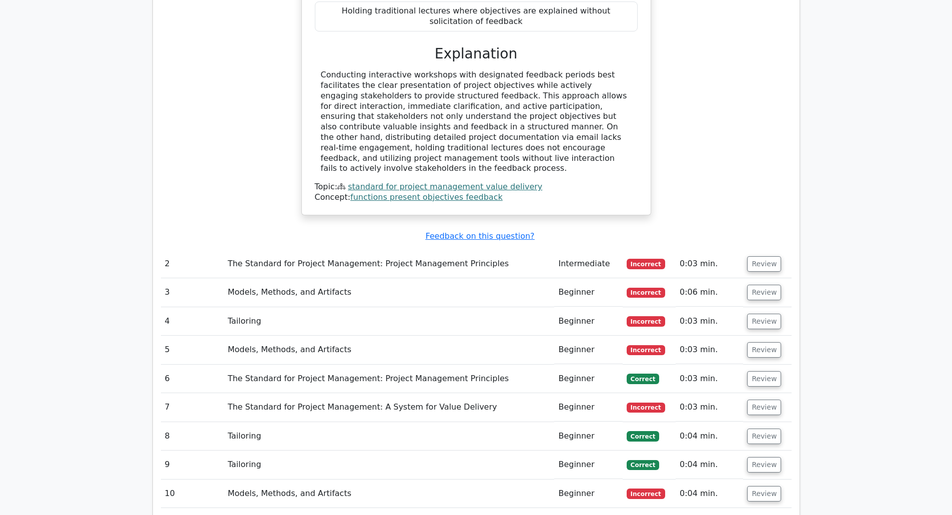
scroll to position [1007, 0]
